Goal: Book appointment/travel/reservation

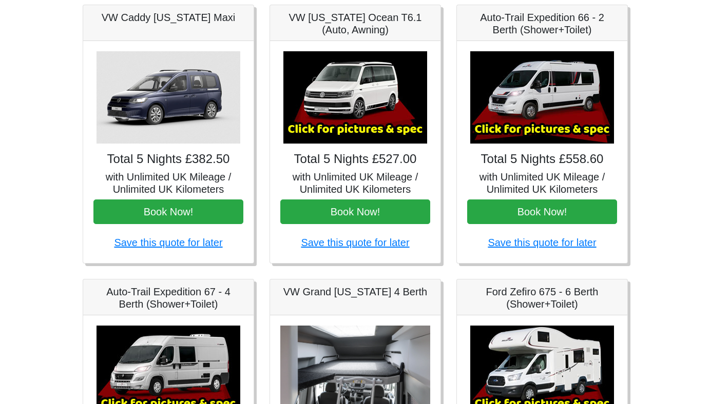
scroll to position [164, 0]
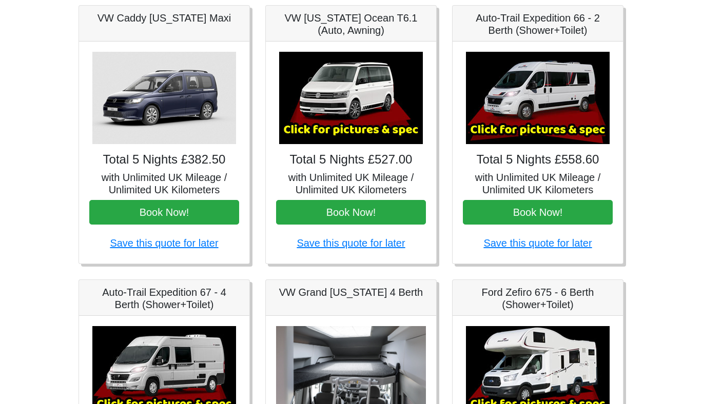
click at [532, 121] on img at bounding box center [538, 98] width 144 height 92
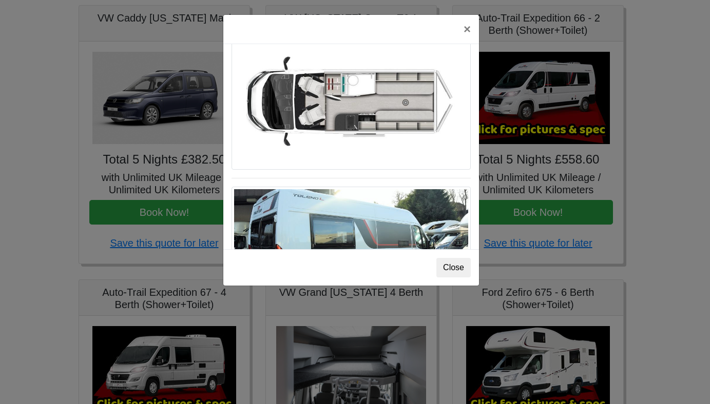
scroll to position [808, 0]
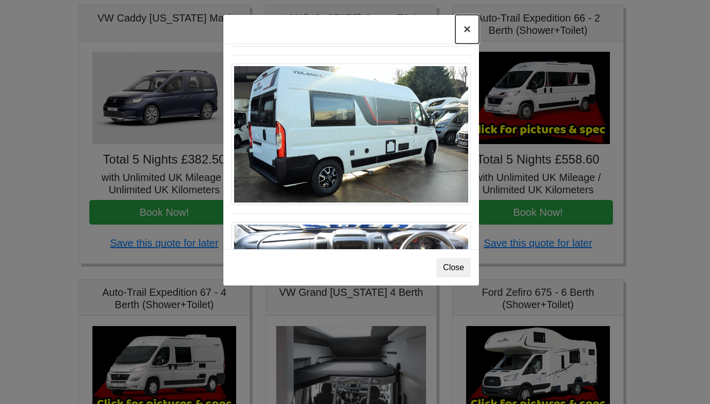
click at [465, 25] on button "×" at bounding box center [467, 29] width 24 height 29
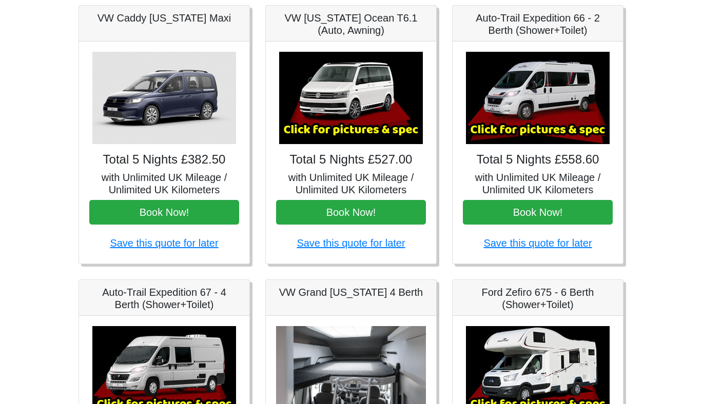
click at [356, 95] on img at bounding box center [351, 98] width 144 height 92
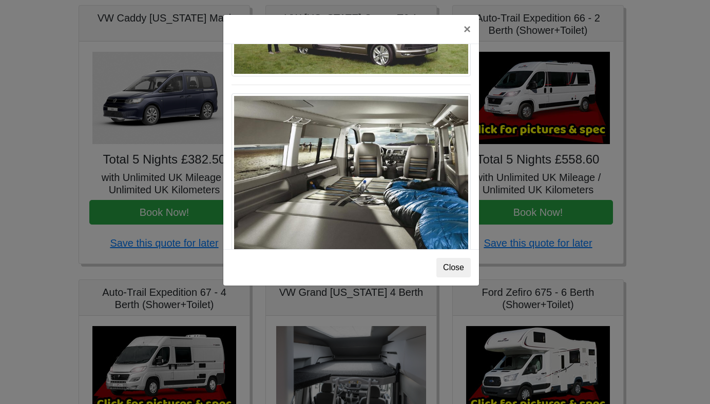
scroll to position [1118, 0]
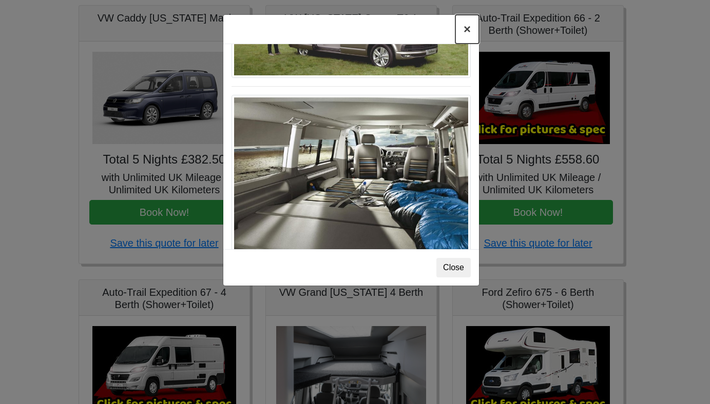
click at [466, 27] on button "×" at bounding box center [467, 29] width 24 height 29
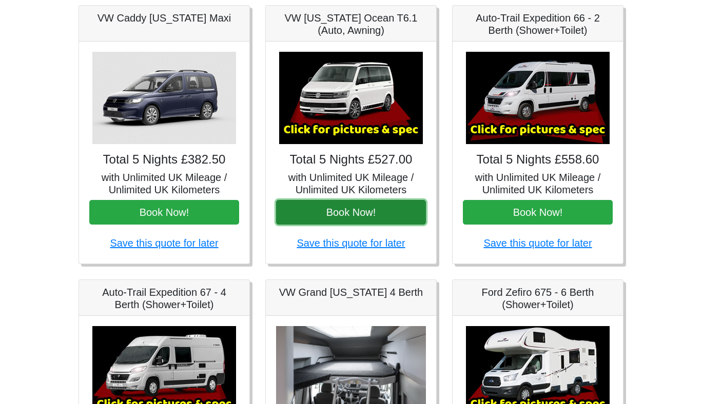
click at [338, 214] on button "Book Now!" at bounding box center [351, 212] width 150 height 25
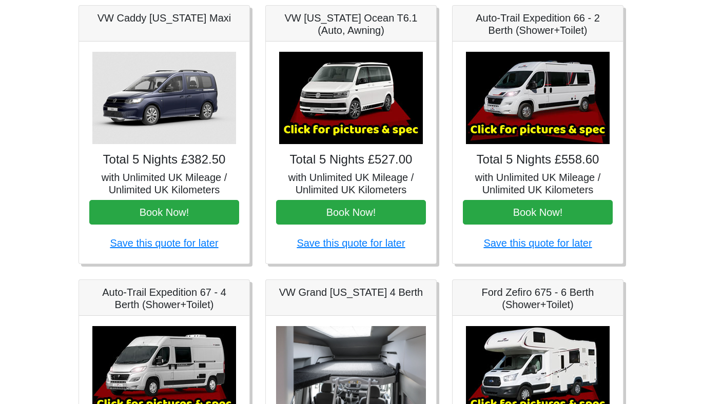
click at [352, 124] on img at bounding box center [351, 98] width 144 height 92
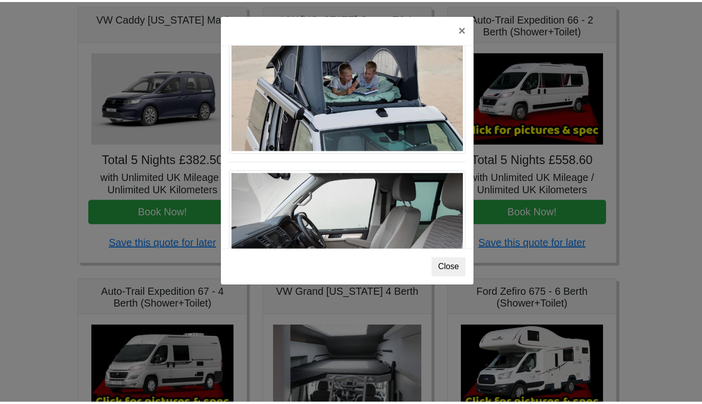
scroll to position [512, 0]
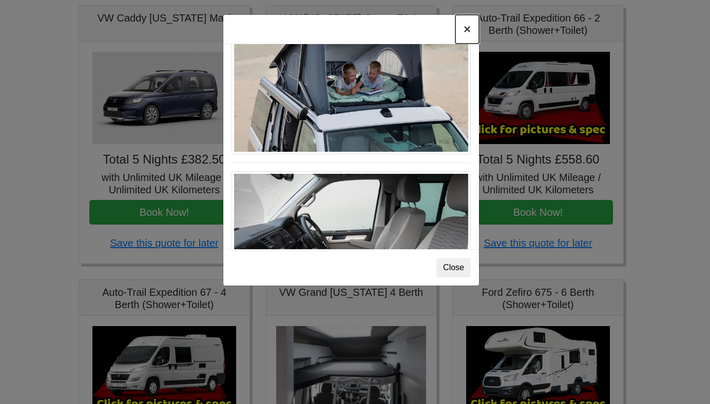
click at [460, 30] on button "×" at bounding box center [467, 29] width 24 height 29
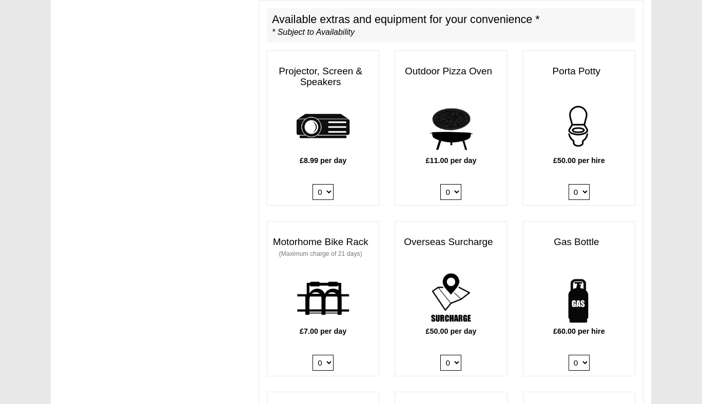
scroll to position [529, 0]
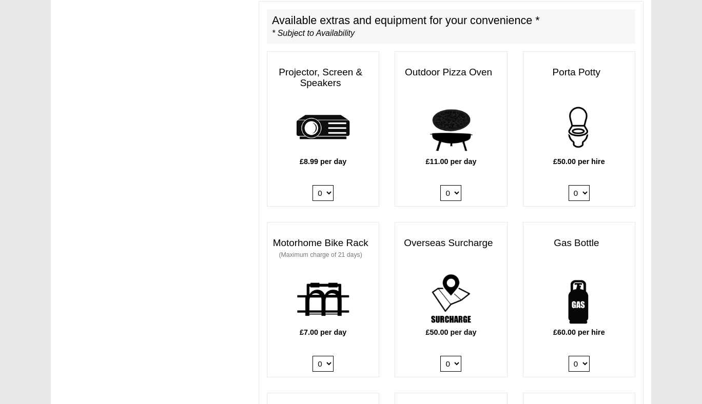
click at [466, 233] on h3 "Overseas Surcharge" at bounding box center [450, 243] width 111 height 21
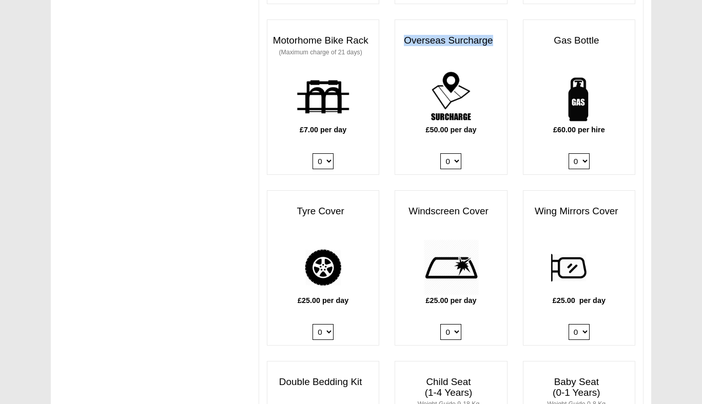
scroll to position [732, 0]
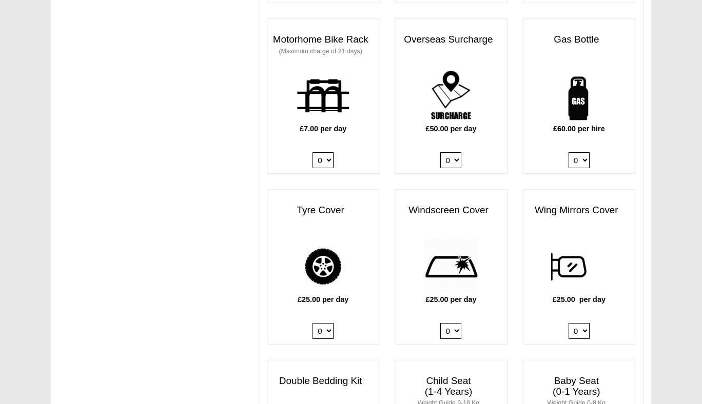
click at [573, 32] on h3 "Gas Bottle" at bounding box center [578, 39] width 111 height 21
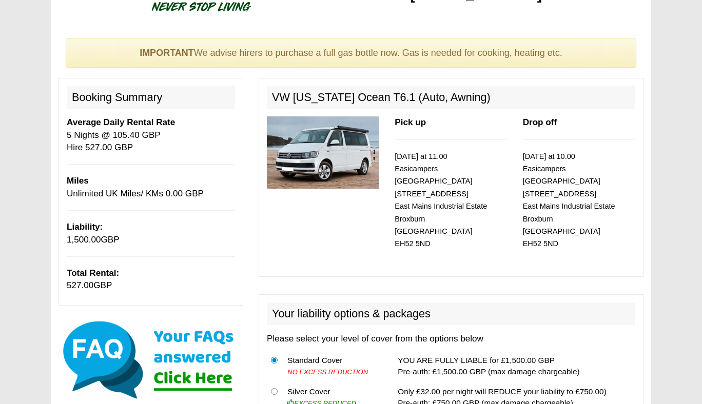
scroll to position [10, 0]
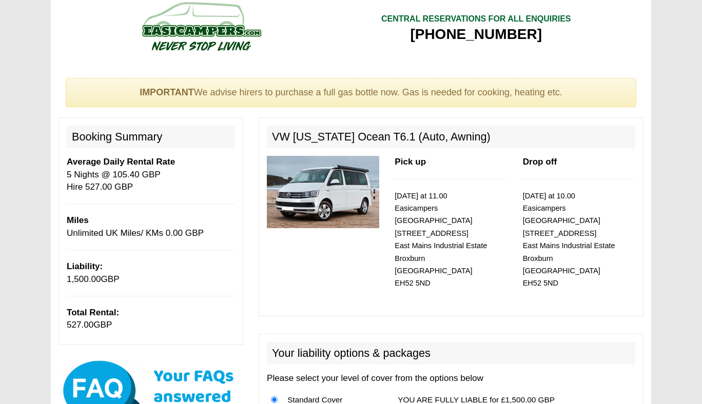
click at [319, 182] on img at bounding box center [323, 192] width 112 height 72
